Goal: Task Accomplishment & Management: Manage account settings

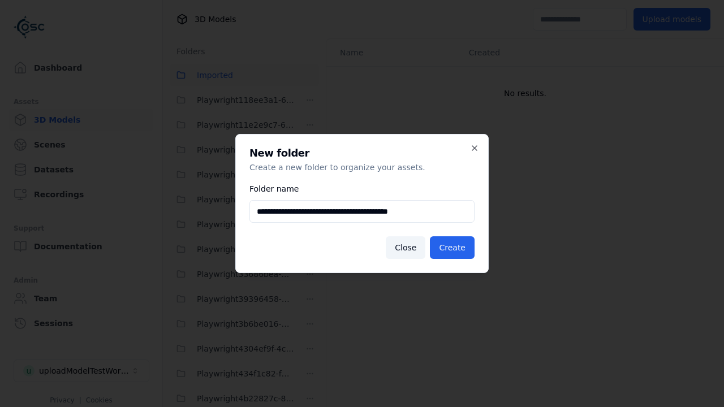
scroll to position [1021, 0]
type input "**********"
click at [454, 248] on button "Create" at bounding box center [452, 247] width 45 height 23
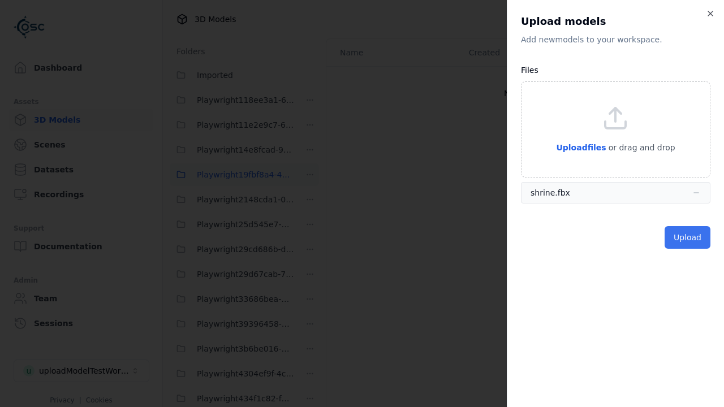
click at [688, 238] on button "Upload" at bounding box center [688, 237] width 46 height 23
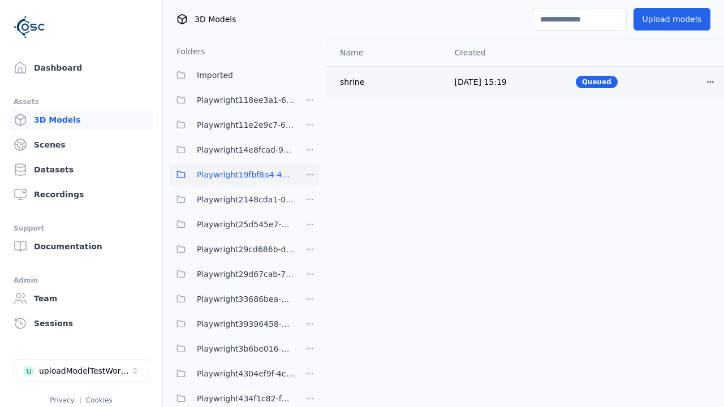
click at [710, 81] on html "Support Dashboard Assets 3D Models Scenes Datasets Recordings Support Documenta…" at bounding box center [362, 203] width 724 height 407
click at [686, 126] on div "Delete" at bounding box center [685, 126] width 67 height 18
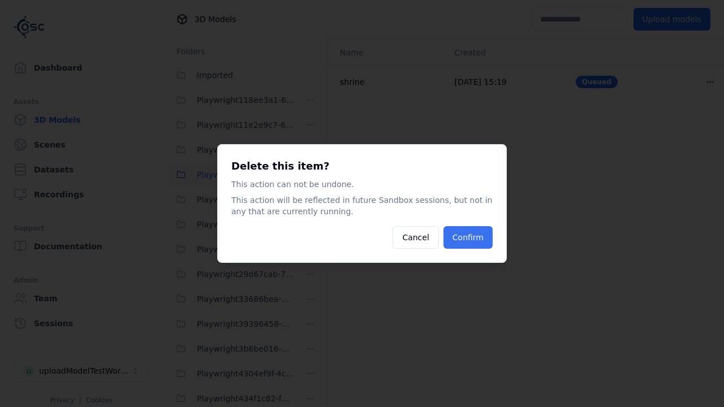
click at [469, 238] on button "Confirm" at bounding box center [467, 237] width 49 height 23
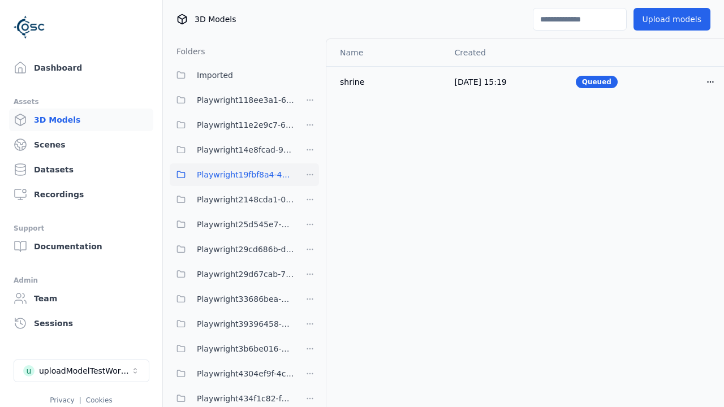
click at [310, 175] on html "Support Dashboard Assets 3D Models Scenes Datasets Recordings Support Documenta…" at bounding box center [362, 203] width 724 height 407
